Goal: Information Seeking & Learning: Find specific fact

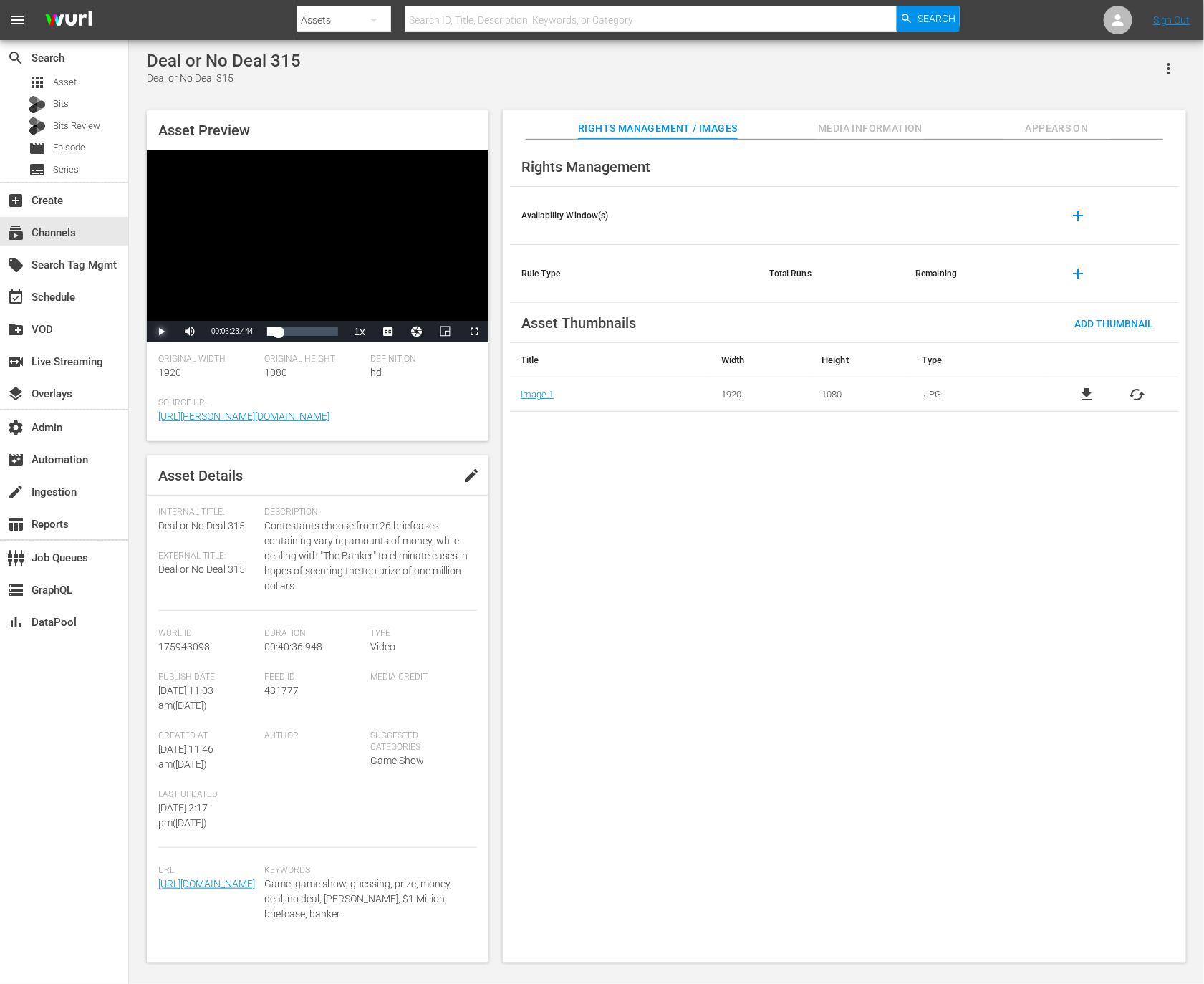
scroll to position [50, 0]
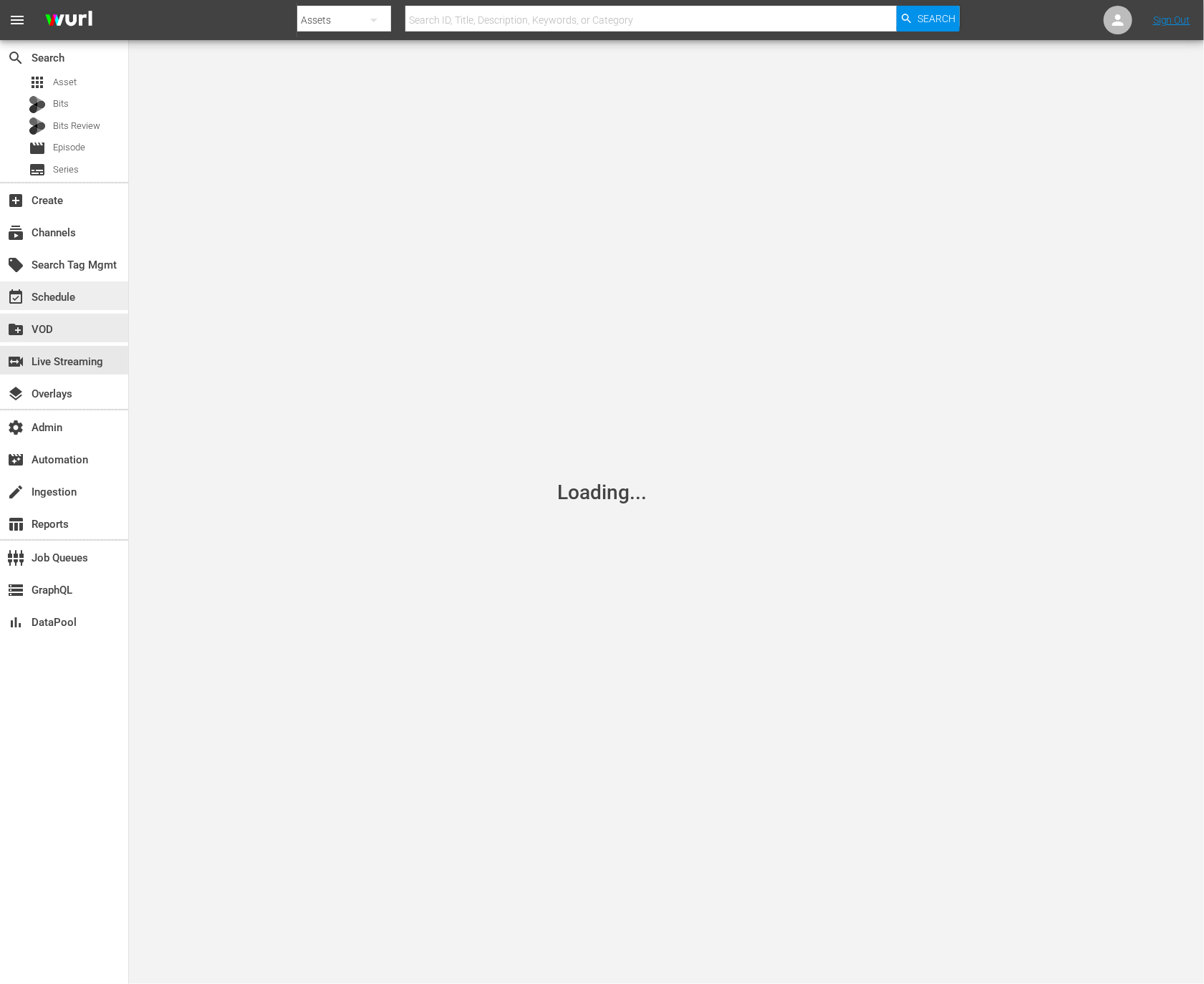
click at [90, 292] on div "event_available Schedule" at bounding box center [64, 295] width 129 height 29
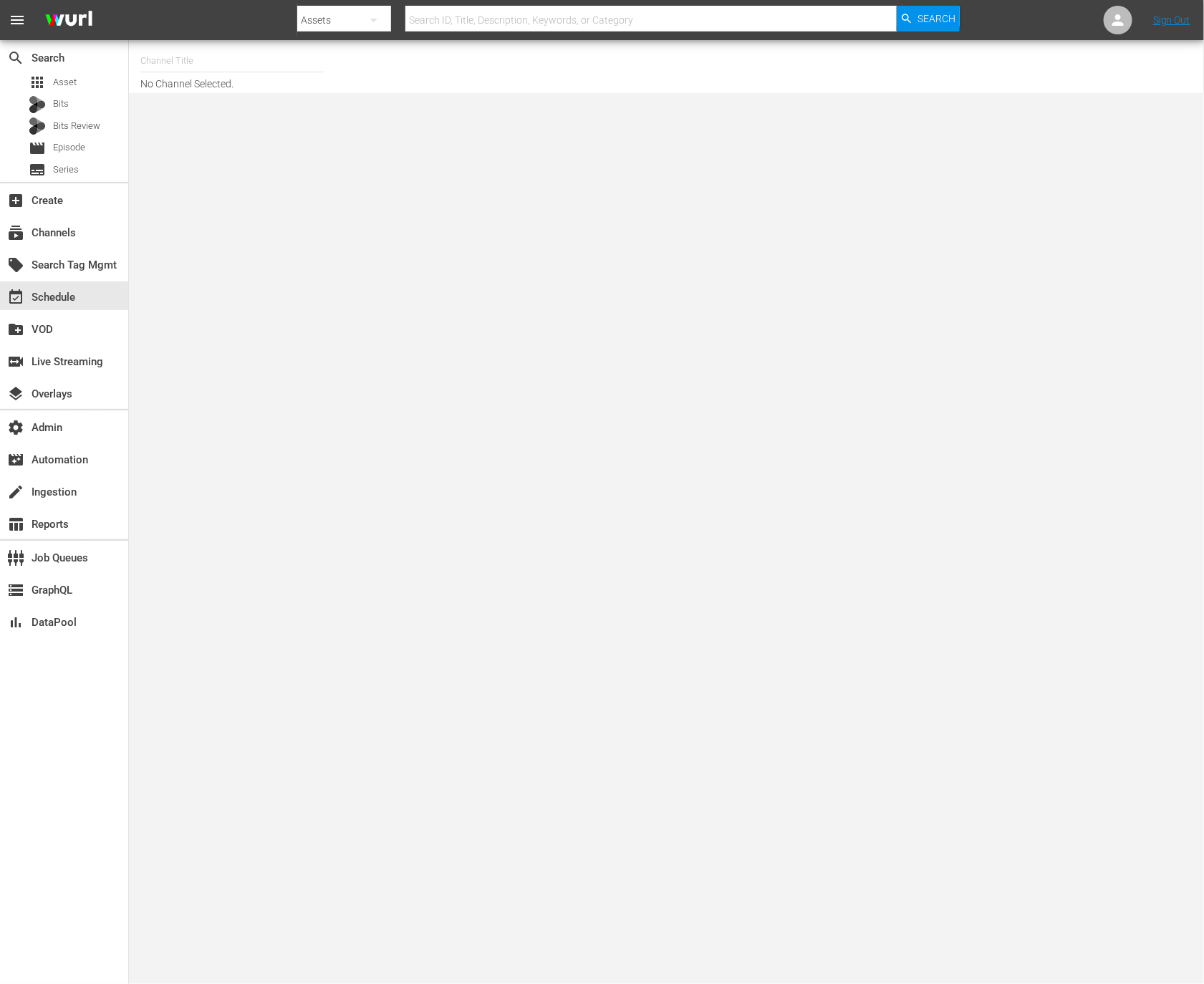
click at [216, 74] on input "text" at bounding box center [232, 60] width 184 height 35
type input "game show"
click at [241, 140] on div "Samsung- Game Show Central (416 - gsn_gameshowchannnel_1)" at bounding box center [337, 135] width 371 height 35
type input "Samsung- Game Show Central (416 - gsn_gameshowchannnel_1)"
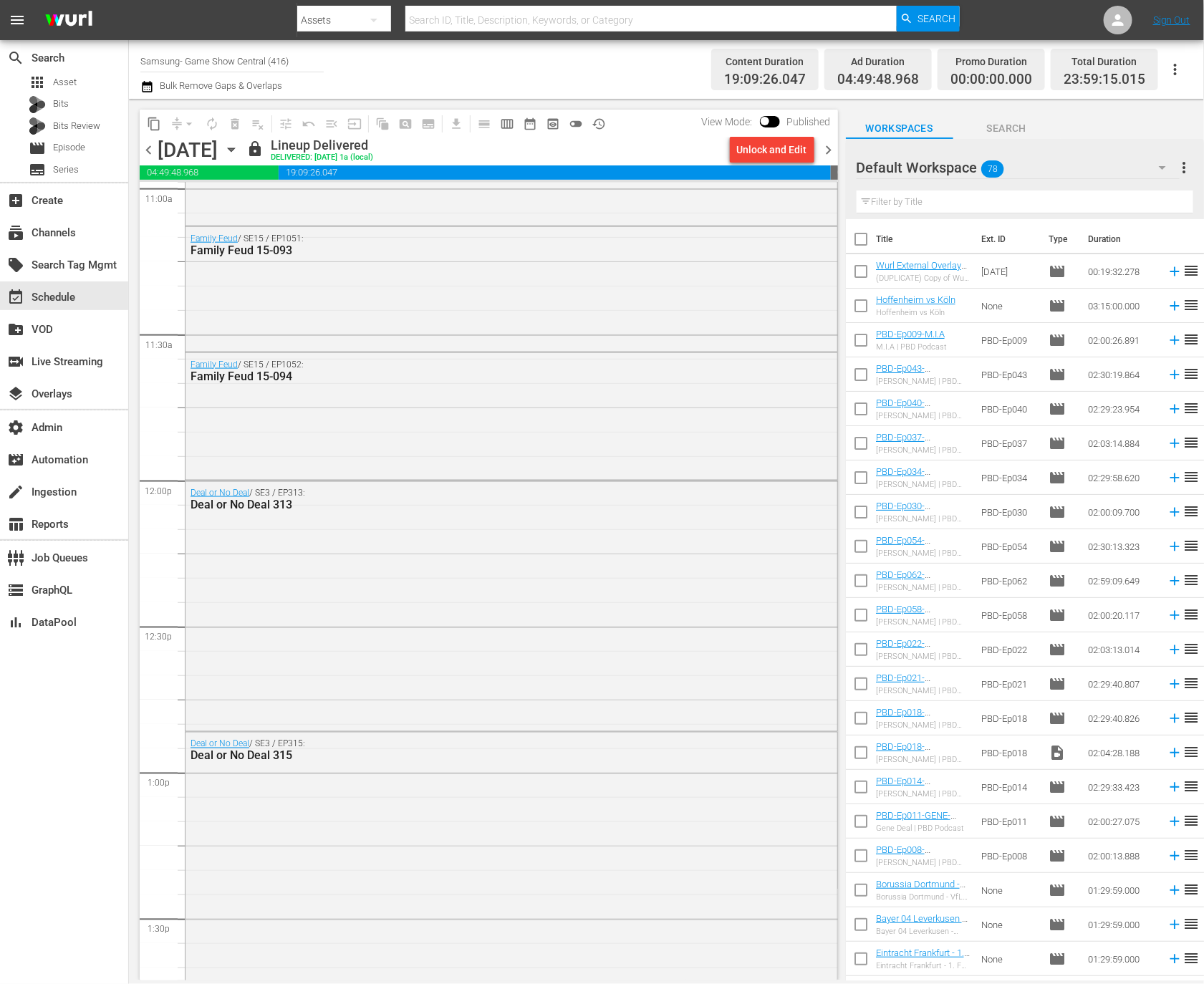
scroll to position [3262, 0]
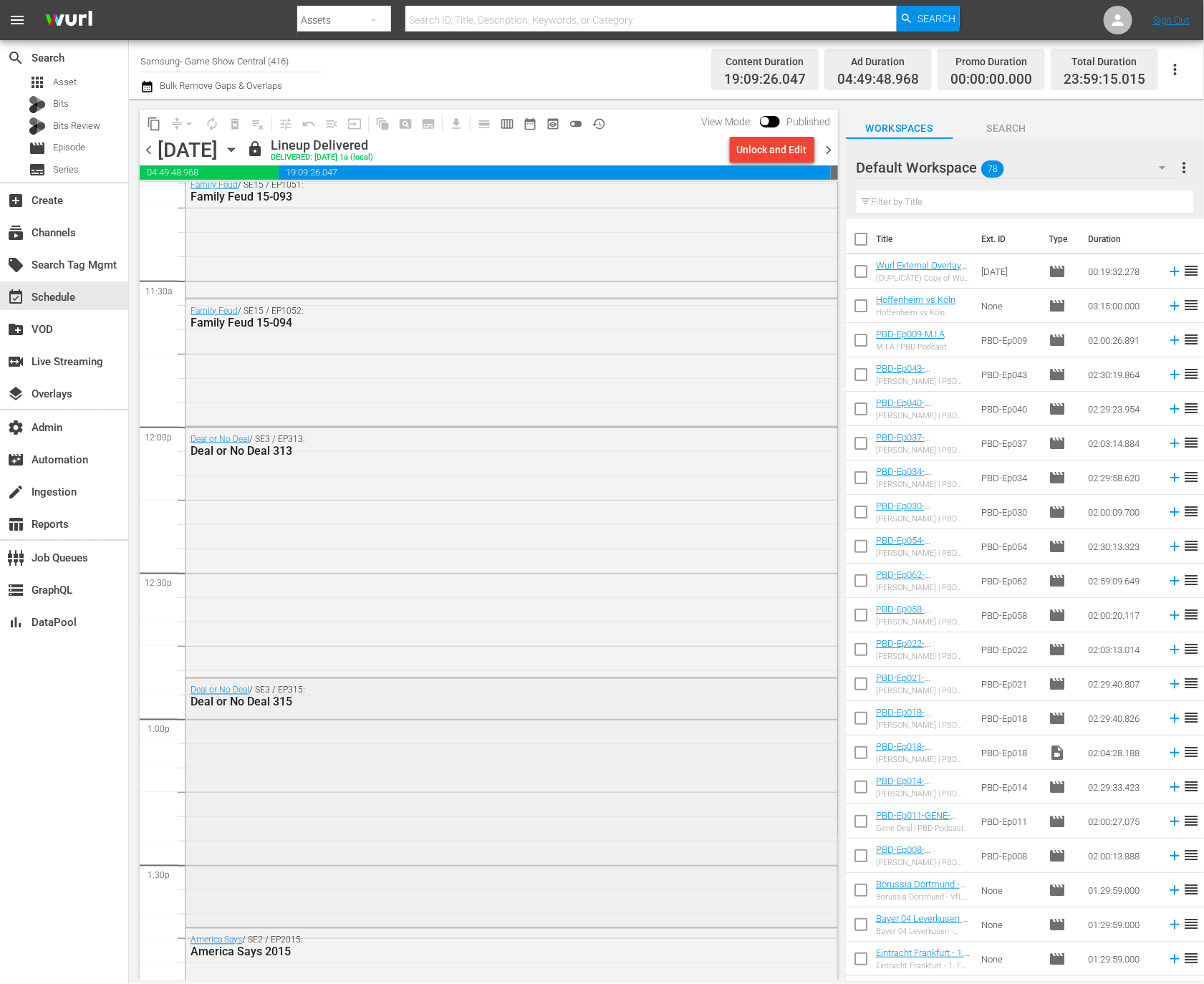
click at [381, 754] on div "Deal or No Deal / SE3 / EP315: Deal or No Deal 315" at bounding box center [511, 800] width 652 height 245
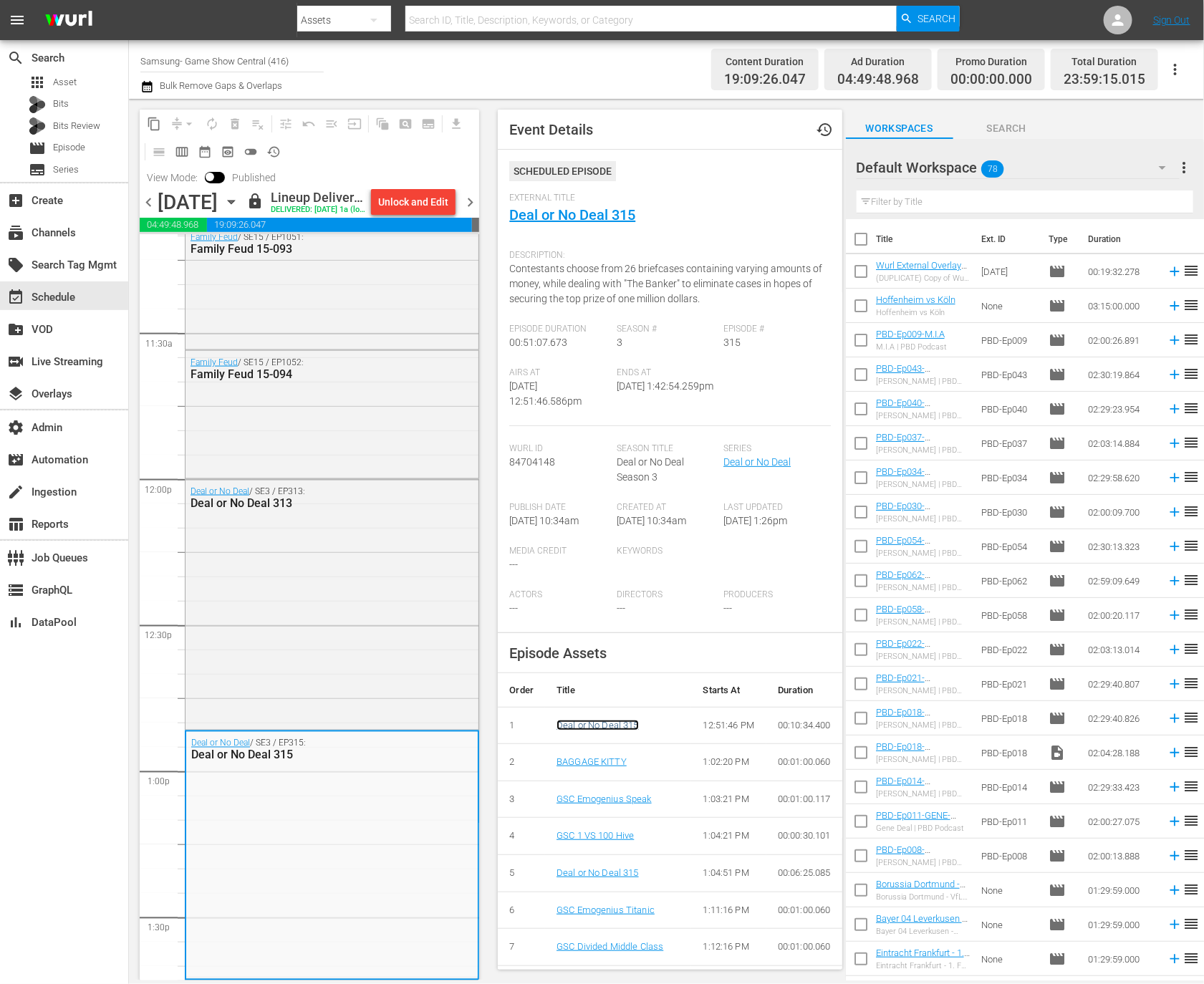
click at [594, 724] on link "Deal or No Deal 315" at bounding box center [598, 725] width 82 height 11
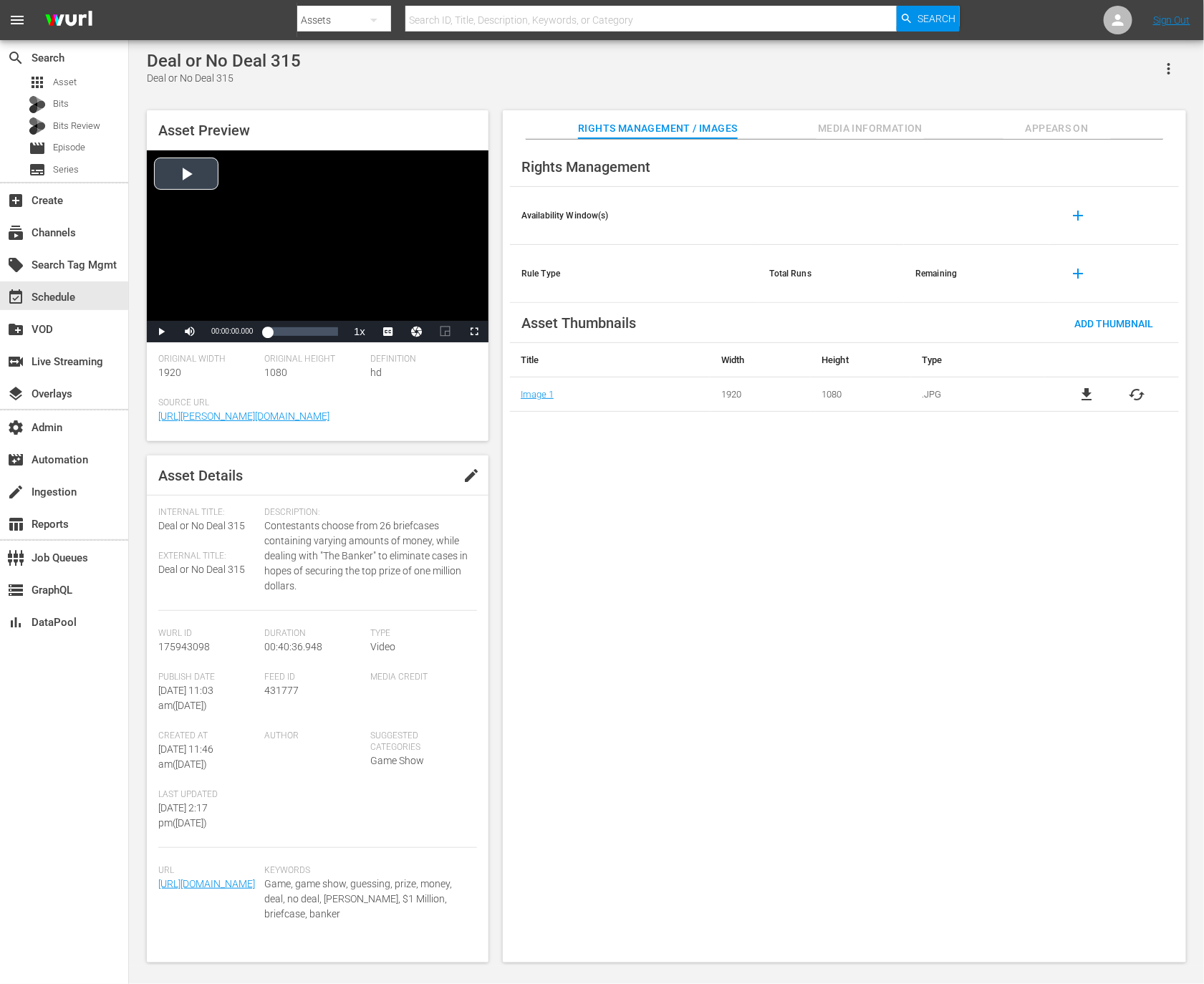
click at [370, 248] on div "Video Player" at bounding box center [317, 236] width 342 height 170
click at [161, 331] on span "Video Player" at bounding box center [161, 331] width 0 height 0
click at [299, 64] on div "Deal or No Deal 315 Deal or No Deal 315" at bounding box center [666, 68] width 1039 height 35
click at [299, 64] on div "Deal or No Deal 315" at bounding box center [224, 60] width 154 height 20
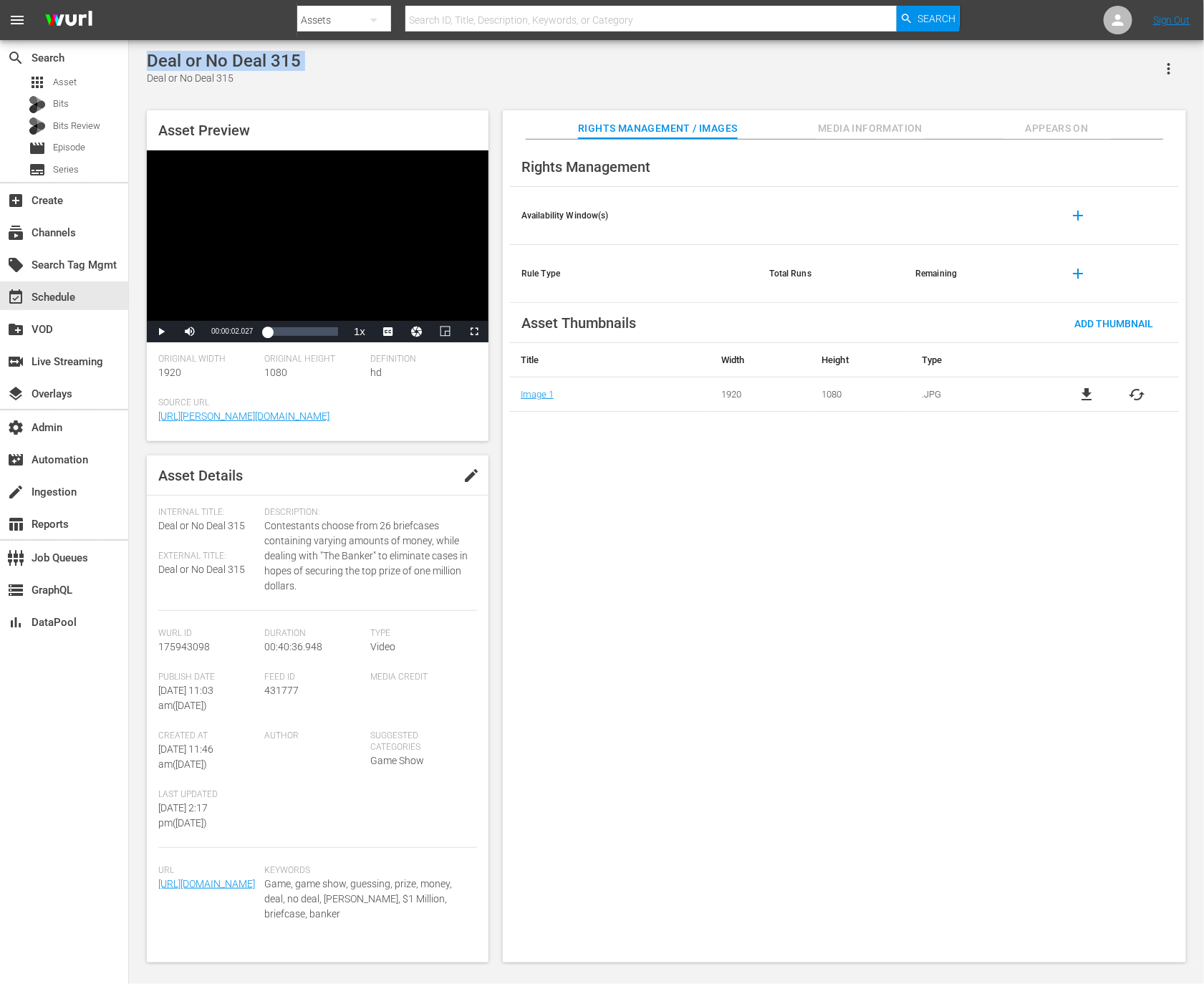
click at [299, 64] on div "Deal or No Deal 315" at bounding box center [224, 60] width 154 height 20
copy div "Deal or No Deal 315"
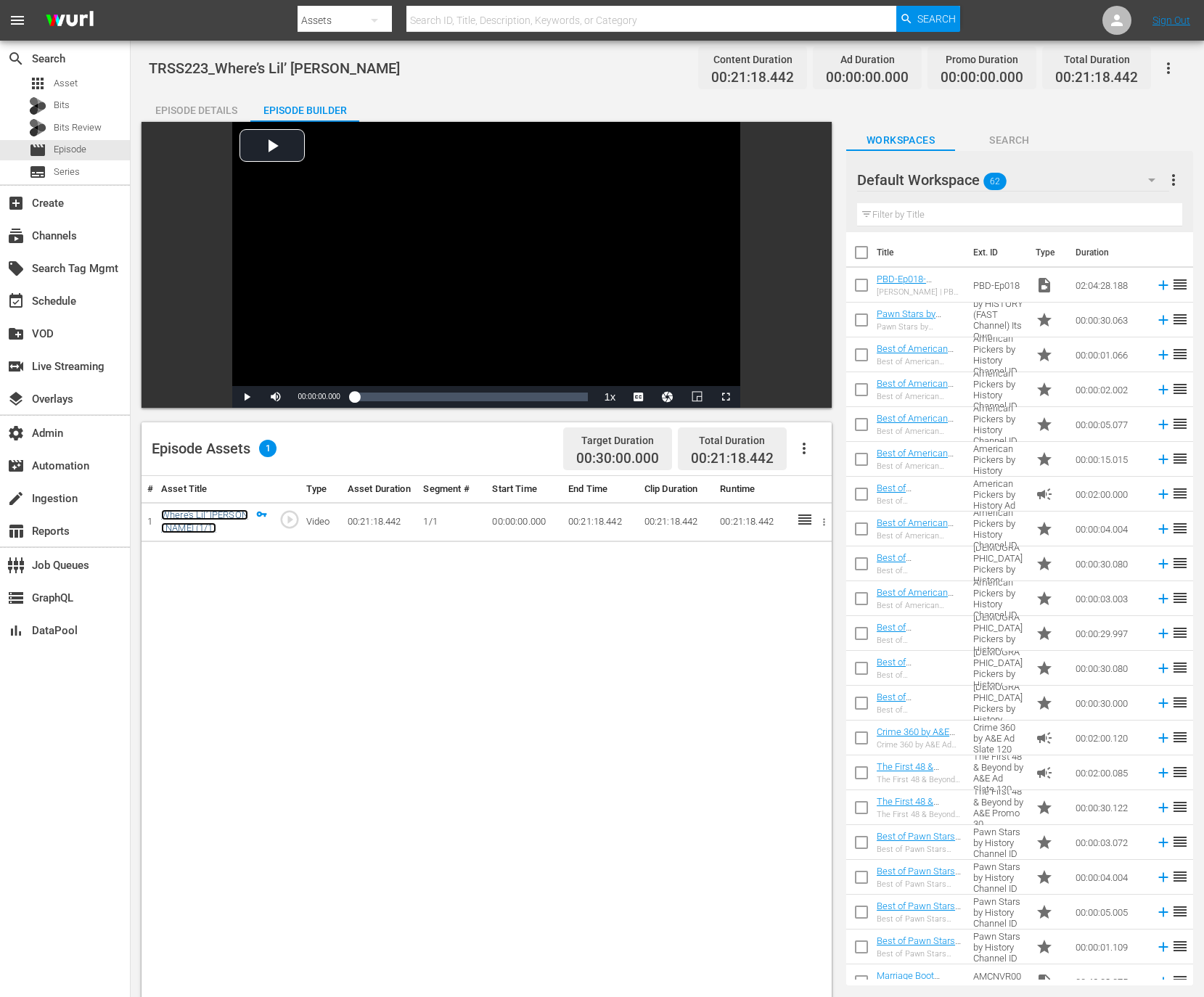
click at [217, 513] on link "Where’s Lil’ Daryl (1/1)" at bounding box center [204, 522] width 87 height 25
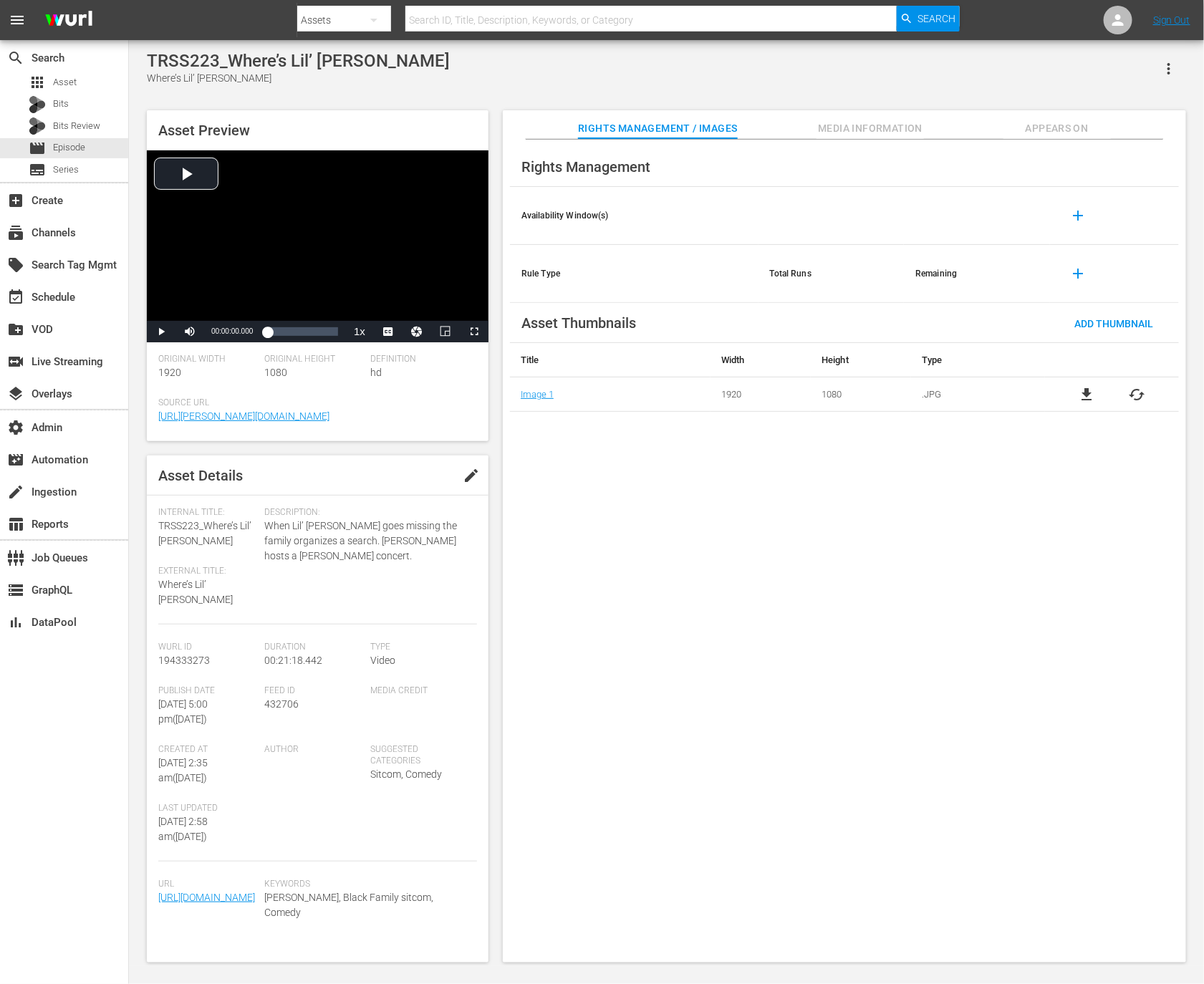
click at [806, 140] on div "Rights Management Availability Window(s) add Rule Type Total Runs Remaining add…" at bounding box center [845, 551] width 683 height 823
click at [846, 132] on span "Media Information" at bounding box center [870, 129] width 107 height 18
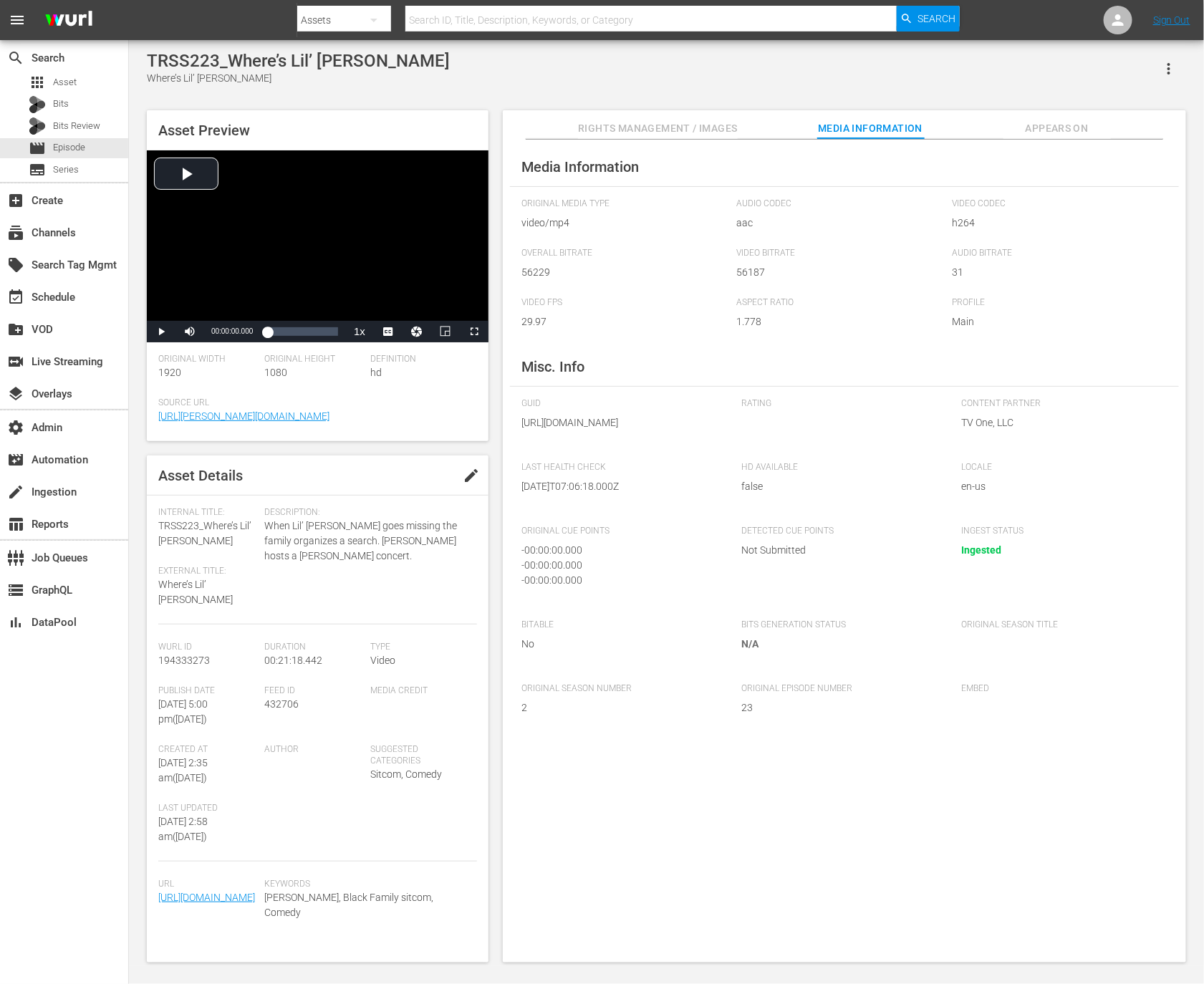
scroll to position [49, 0]
click at [709, 131] on span "Rights Management / Images" at bounding box center [657, 129] width 159 height 18
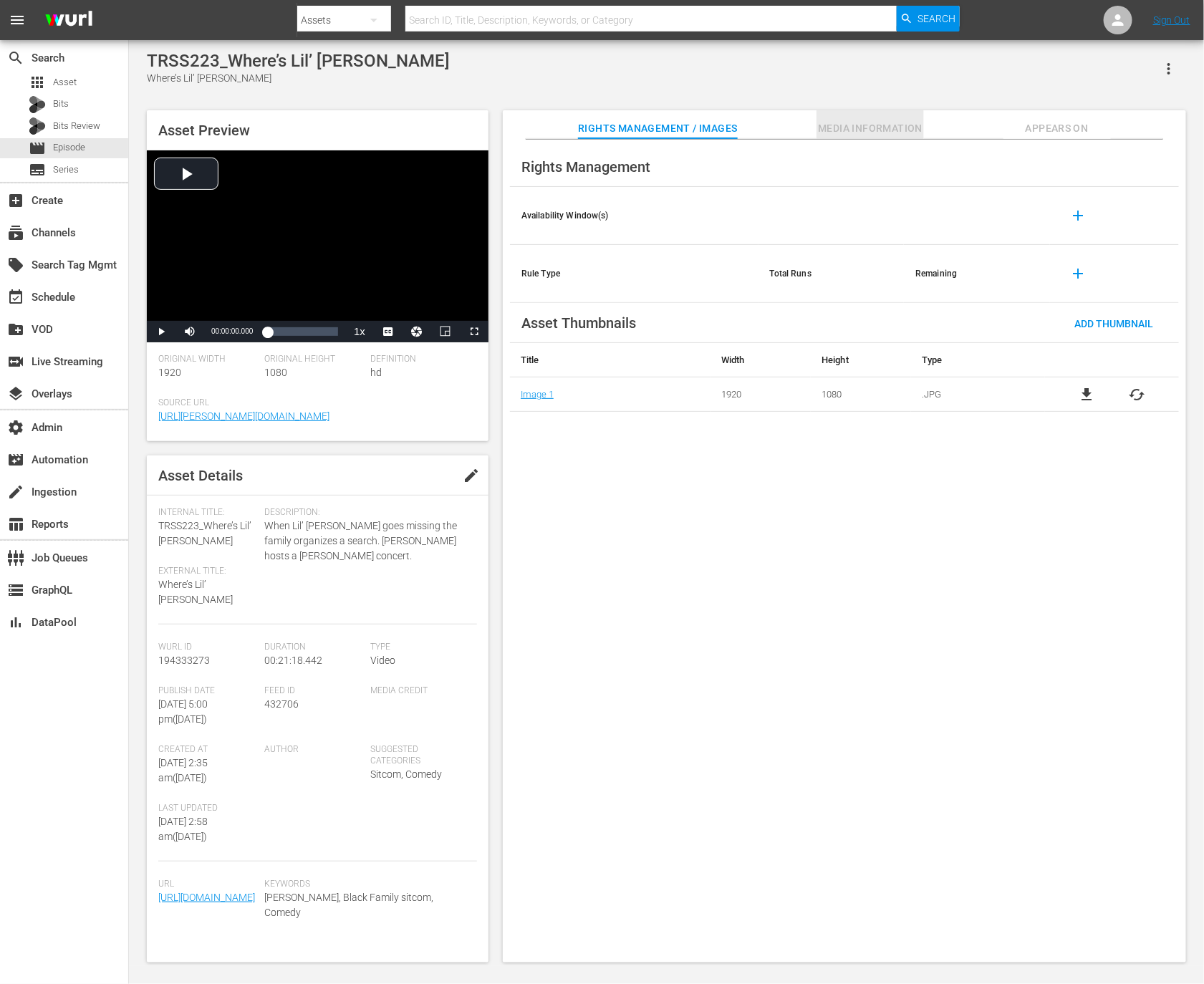
click at [820, 129] on span "Media Information" at bounding box center [870, 129] width 107 height 18
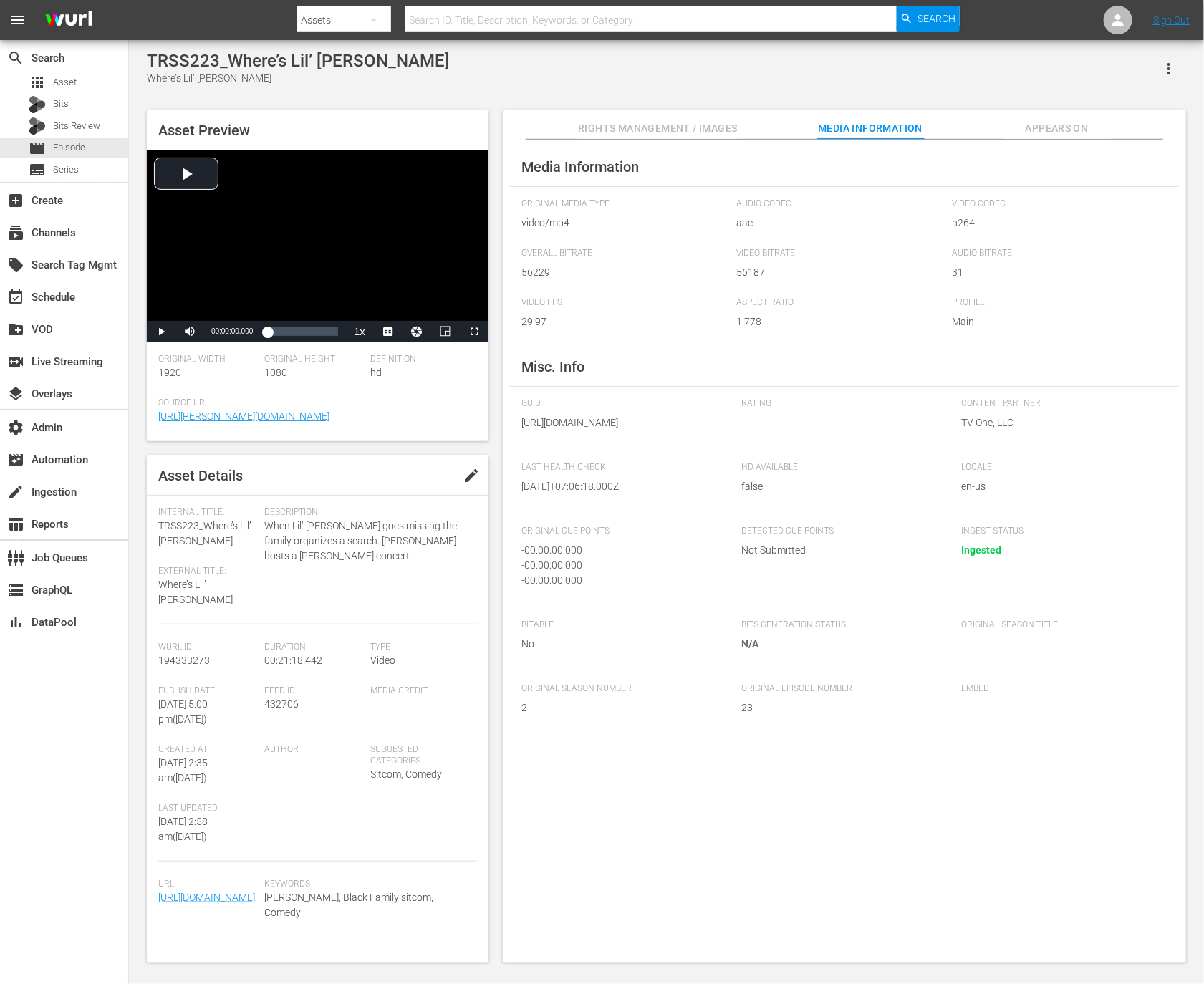
drag, startPoint x: 688, startPoint y: 453, endPoint x: 688, endPoint y: 444, distance: 9.0
click at [688, 430] on span "https://content-partner-mrss-feeds.s3.amazonaws.com/tv_one_llc/The_RS_Show_223_…" at bounding box center [621, 423] width 198 height 15
copy span "The_RS_Show_223_WURL.mp4"
